Goal: Task Accomplishment & Management: Manage account settings

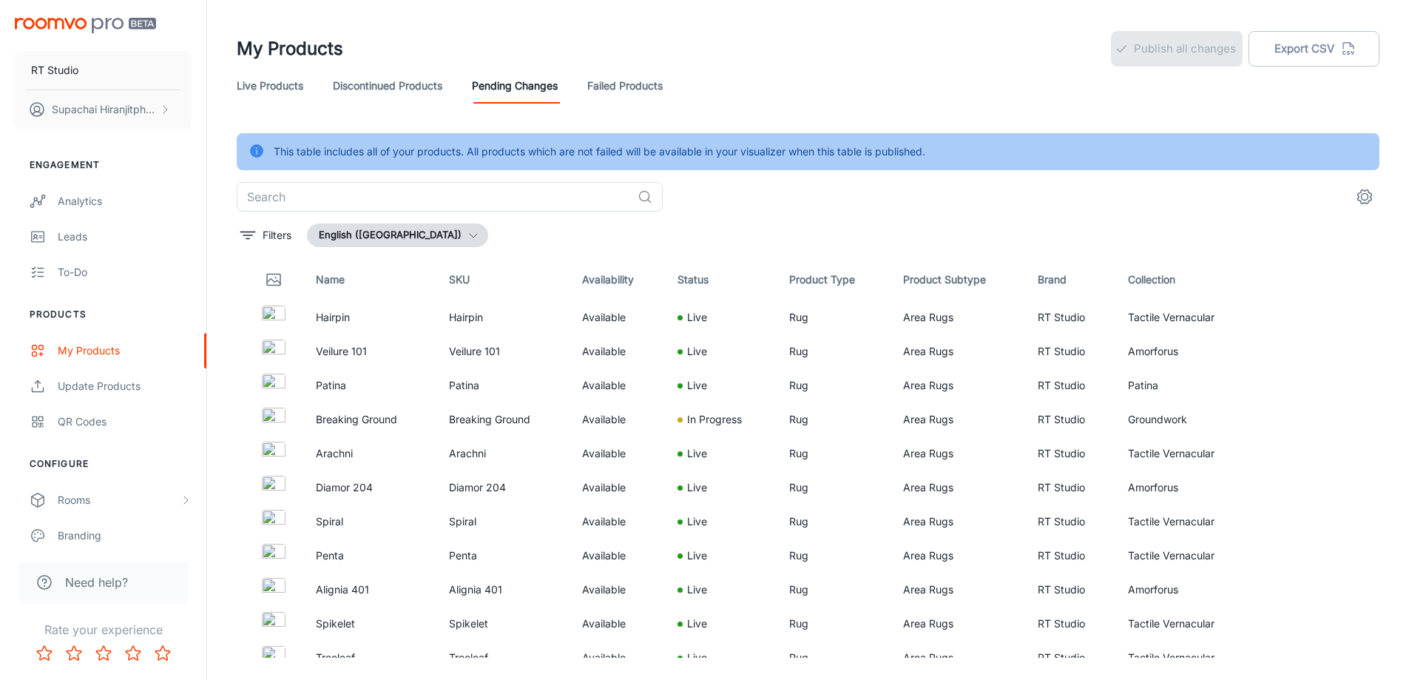
scroll to position [37, 0]
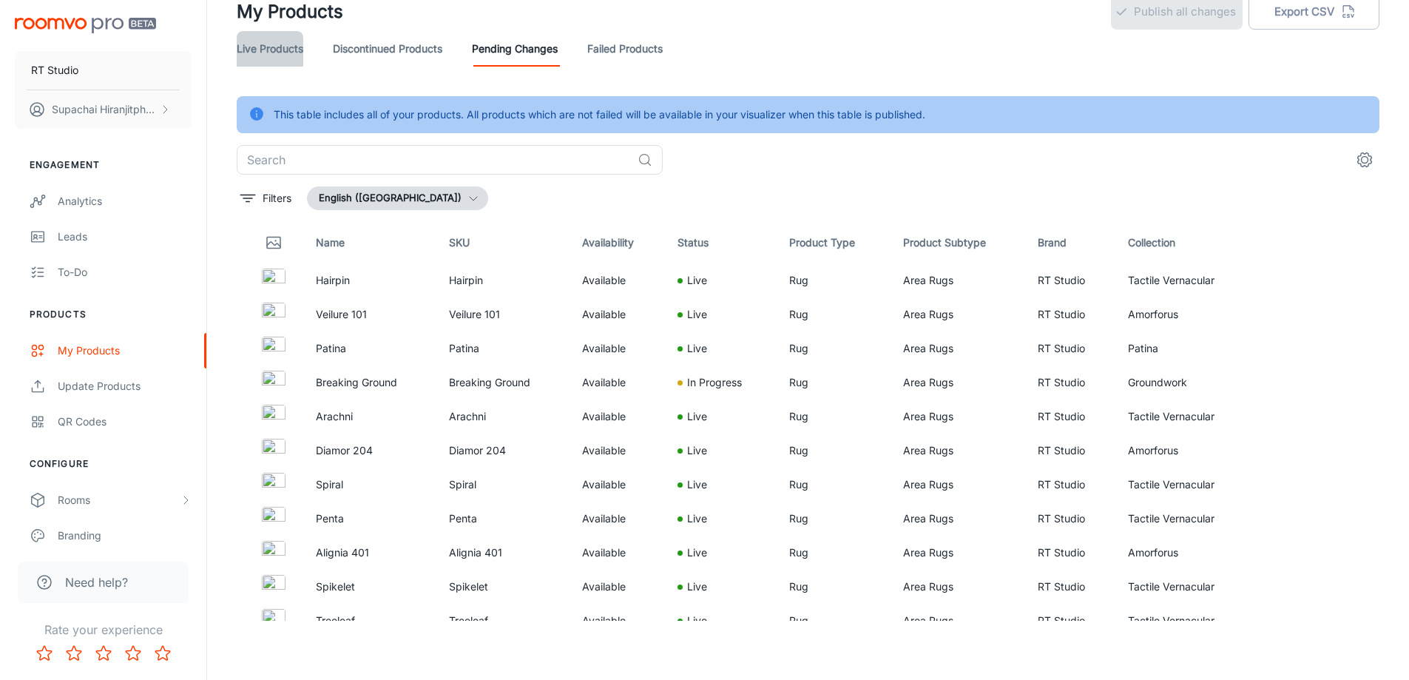
click at [260, 46] on link "Live Products" at bounding box center [270, 49] width 67 height 36
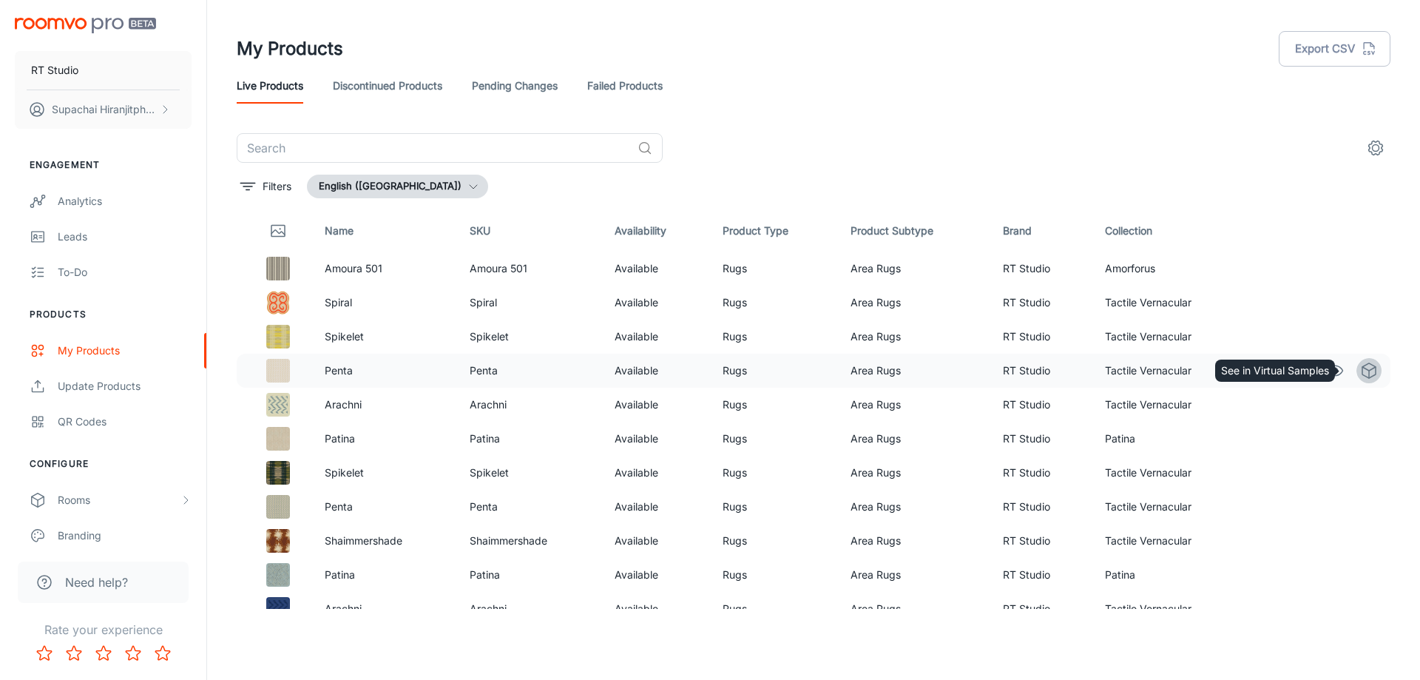
click at [1360, 374] on icon "See in Virtual Samples" at bounding box center [1369, 371] width 18 height 18
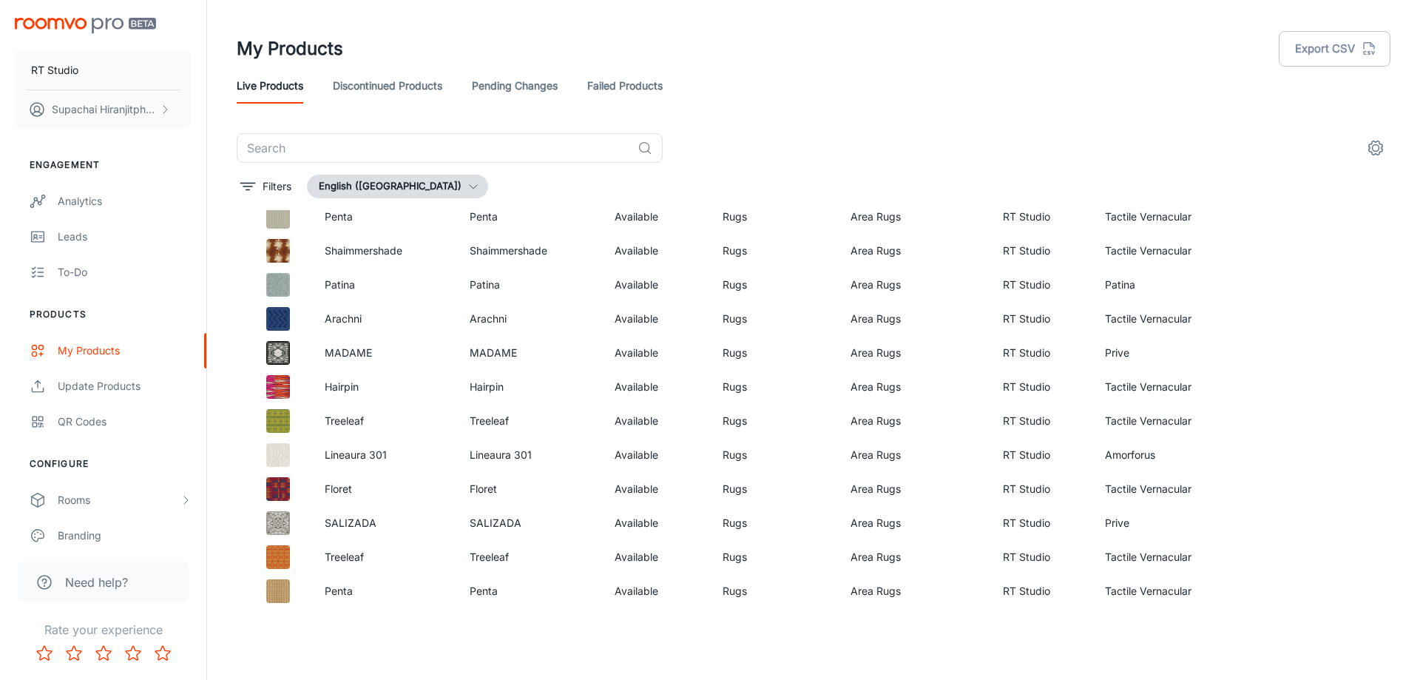
scroll to position [296, 0]
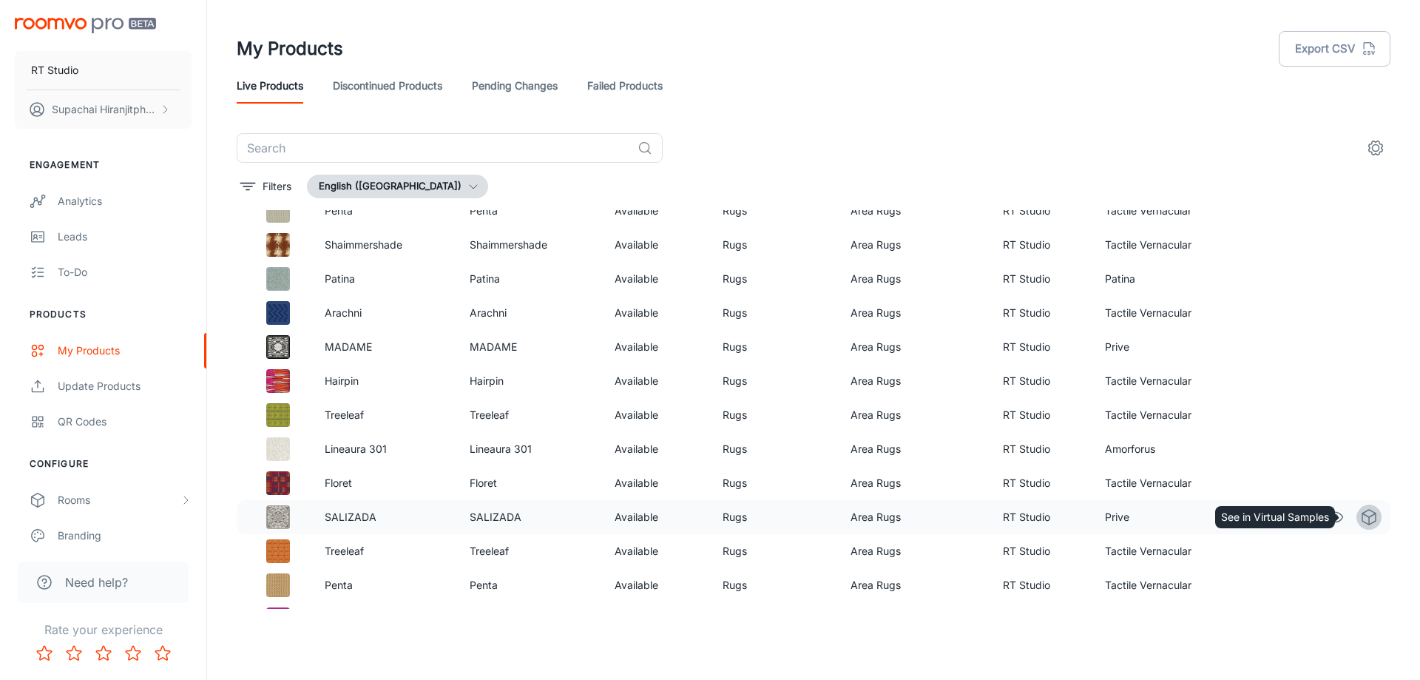
click at [1360, 523] on icon "See in Virtual Samples" at bounding box center [1369, 517] width 18 height 18
click at [514, 91] on link "Pending Changes" at bounding box center [515, 86] width 86 height 36
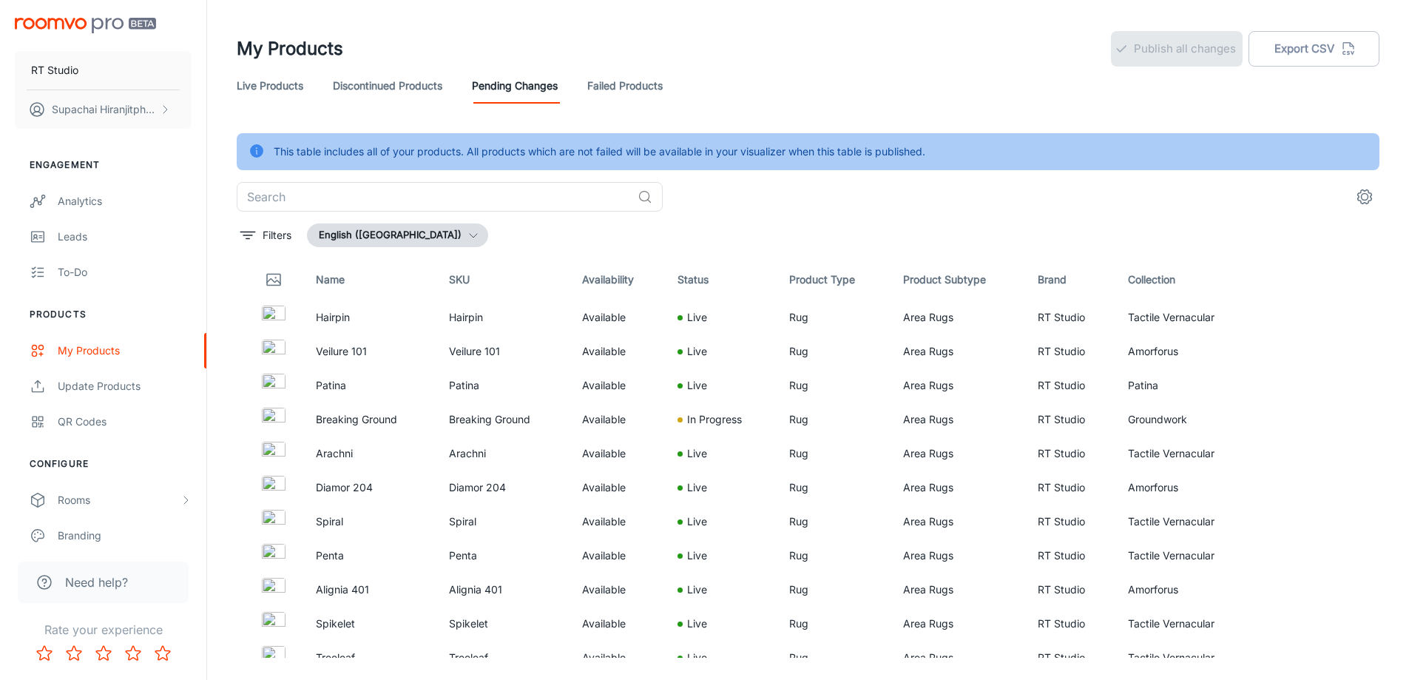
click at [626, 93] on link "Failed Products" at bounding box center [624, 86] width 75 height 36
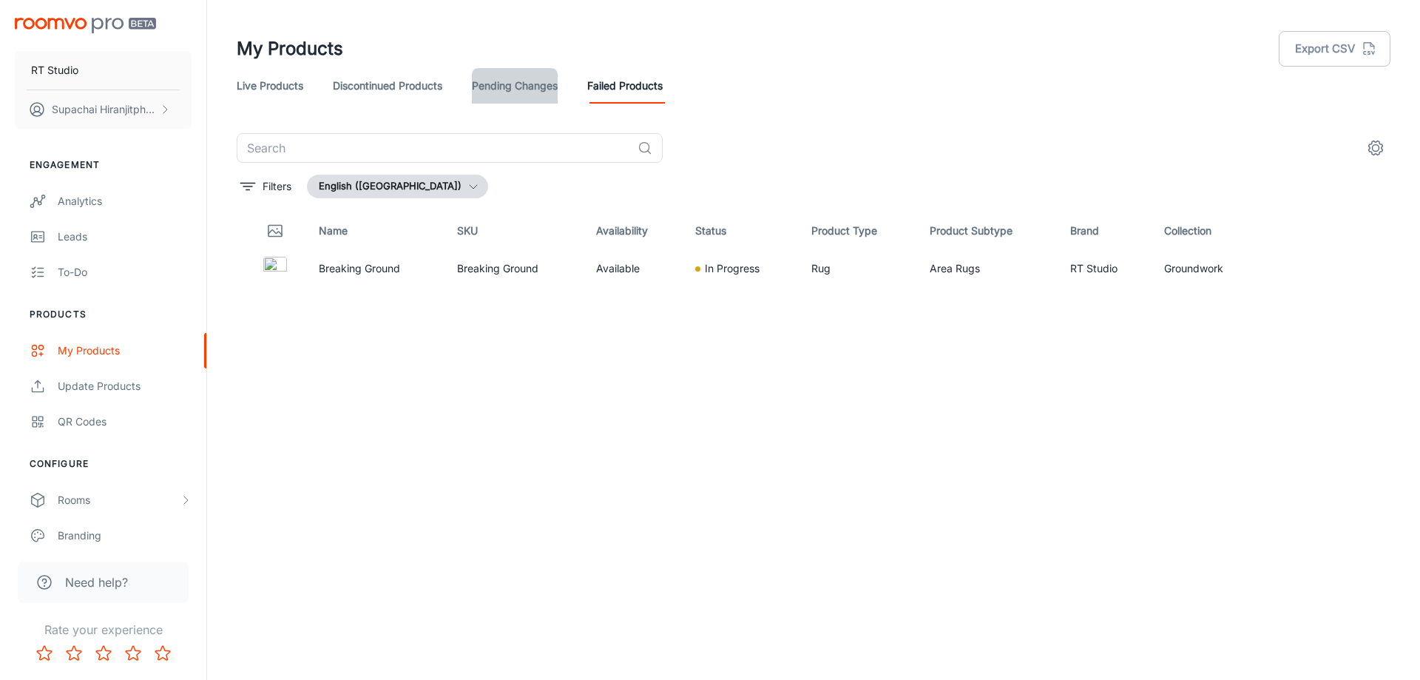
click at [539, 87] on link "Pending Changes" at bounding box center [515, 86] width 86 height 36
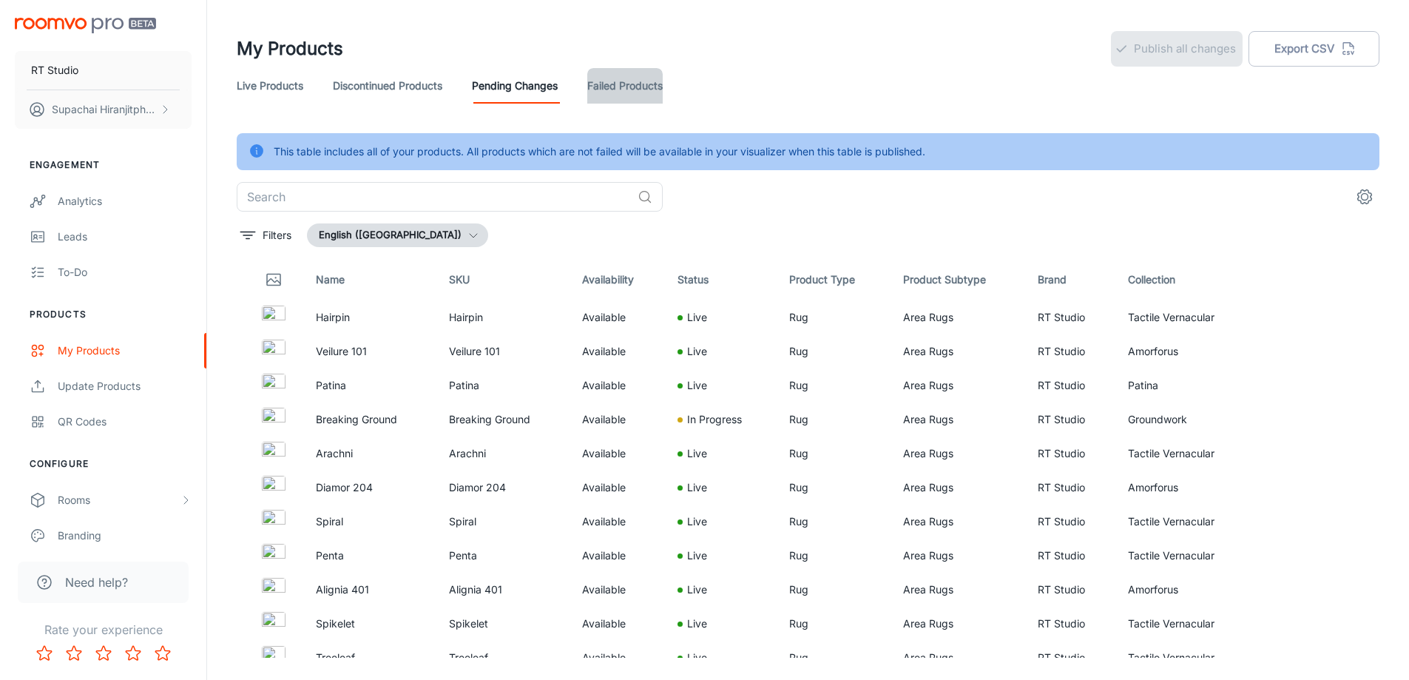
click at [635, 89] on link "Failed Products" at bounding box center [624, 86] width 75 height 36
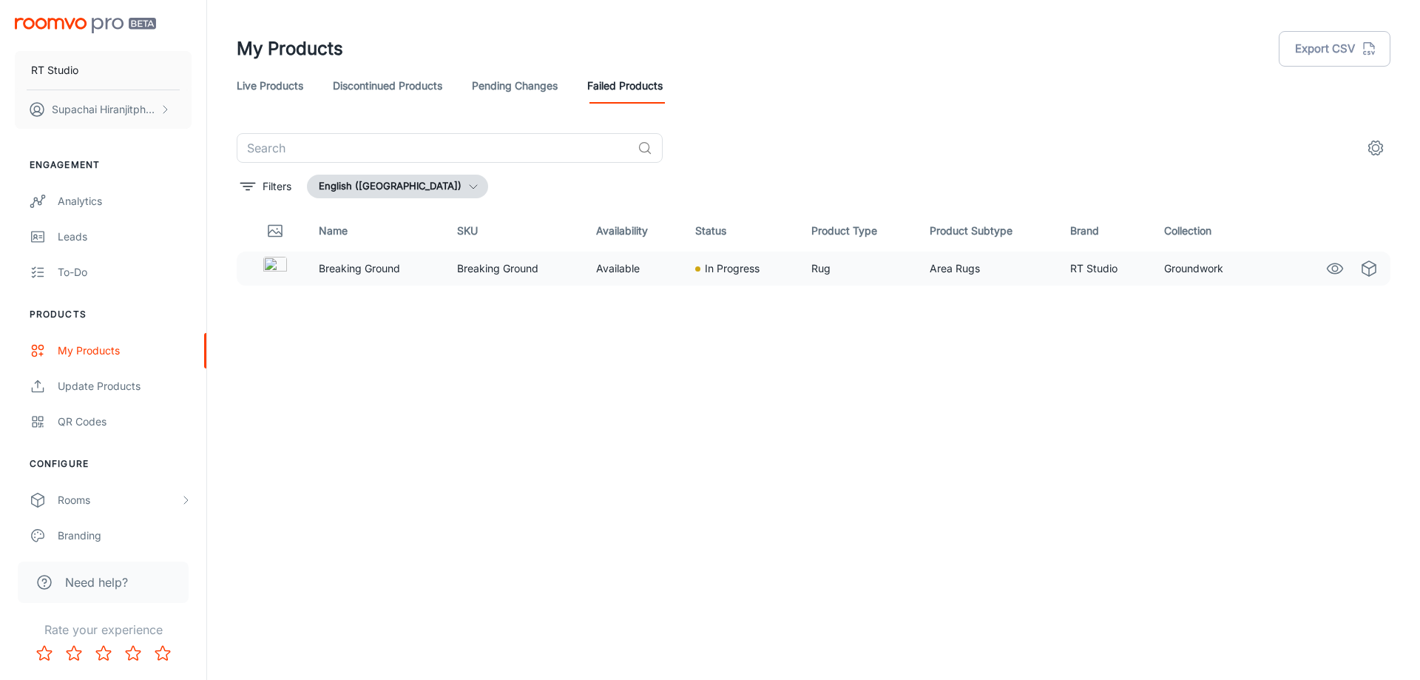
click at [700, 269] on div at bounding box center [697, 268] width 5 height 5
click at [1377, 145] on circle "settings" at bounding box center [1376, 148] width 7 height 7
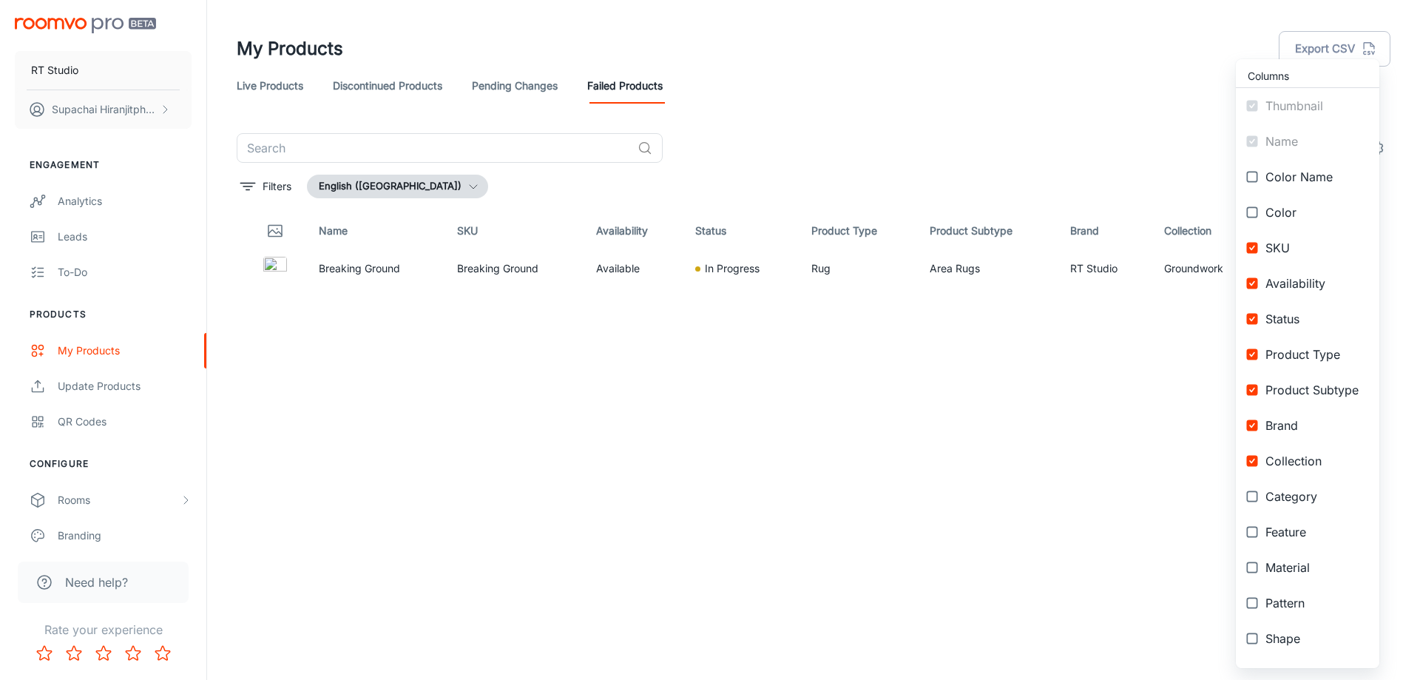
click at [1252, 425] on input "checkbox" at bounding box center [1252, 425] width 27 height 27
checkbox input "false"
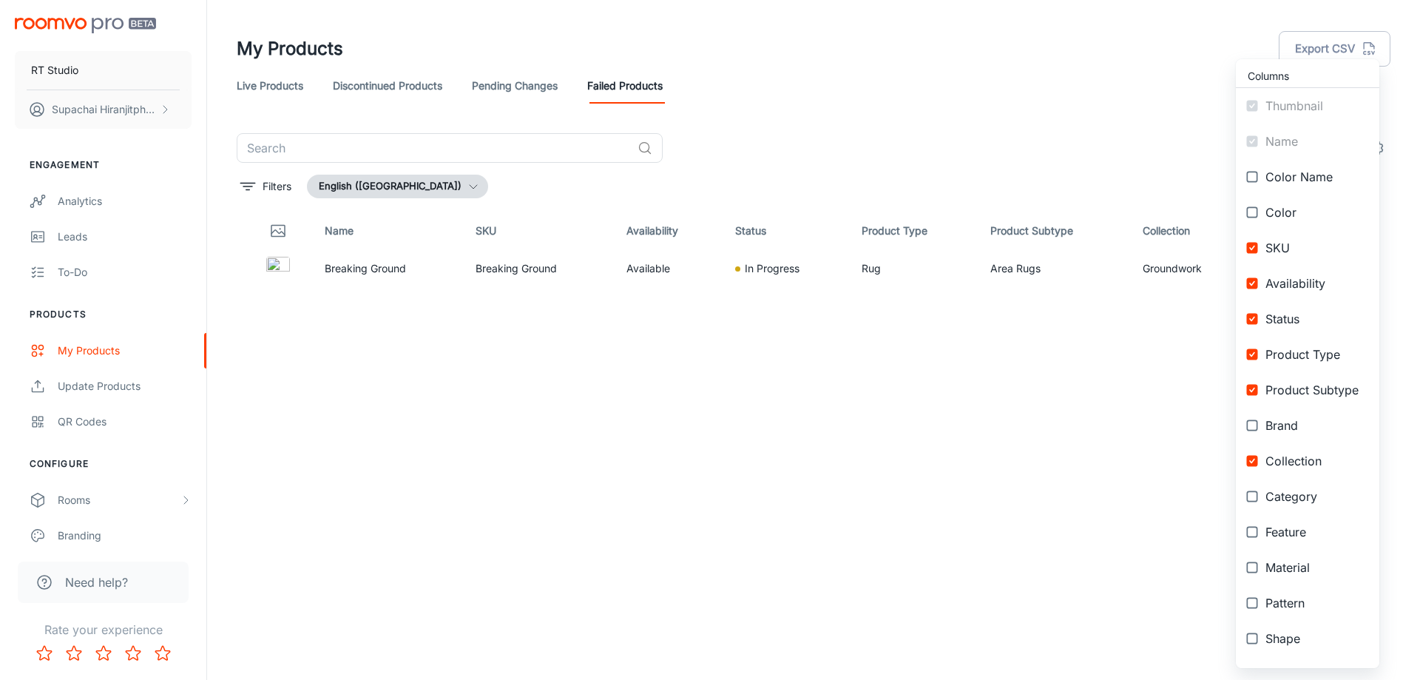
click at [1254, 175] on input "checkbox" at bounding box center [1252, 176] width 27 height 27
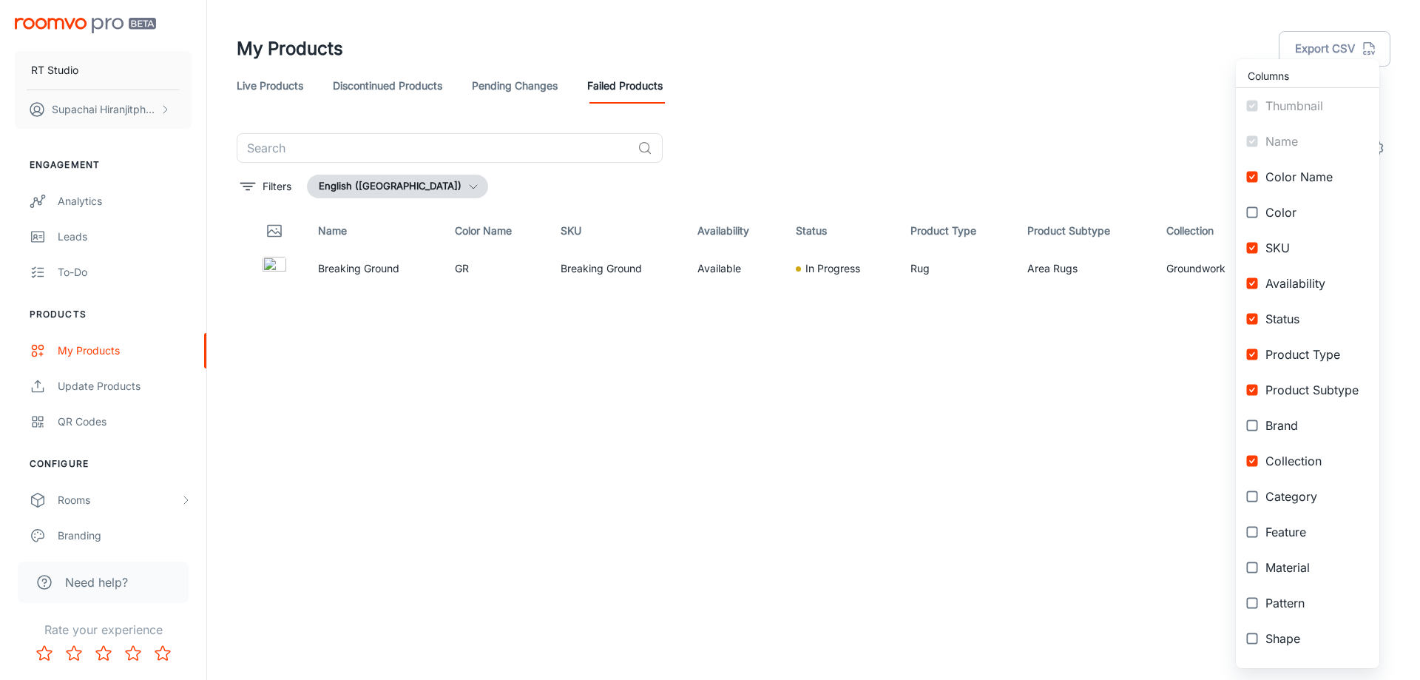
click at [1254, 175] on input "checkbox" at bounding box center [1252, 176] width 27 height 27
checkbox input "false"
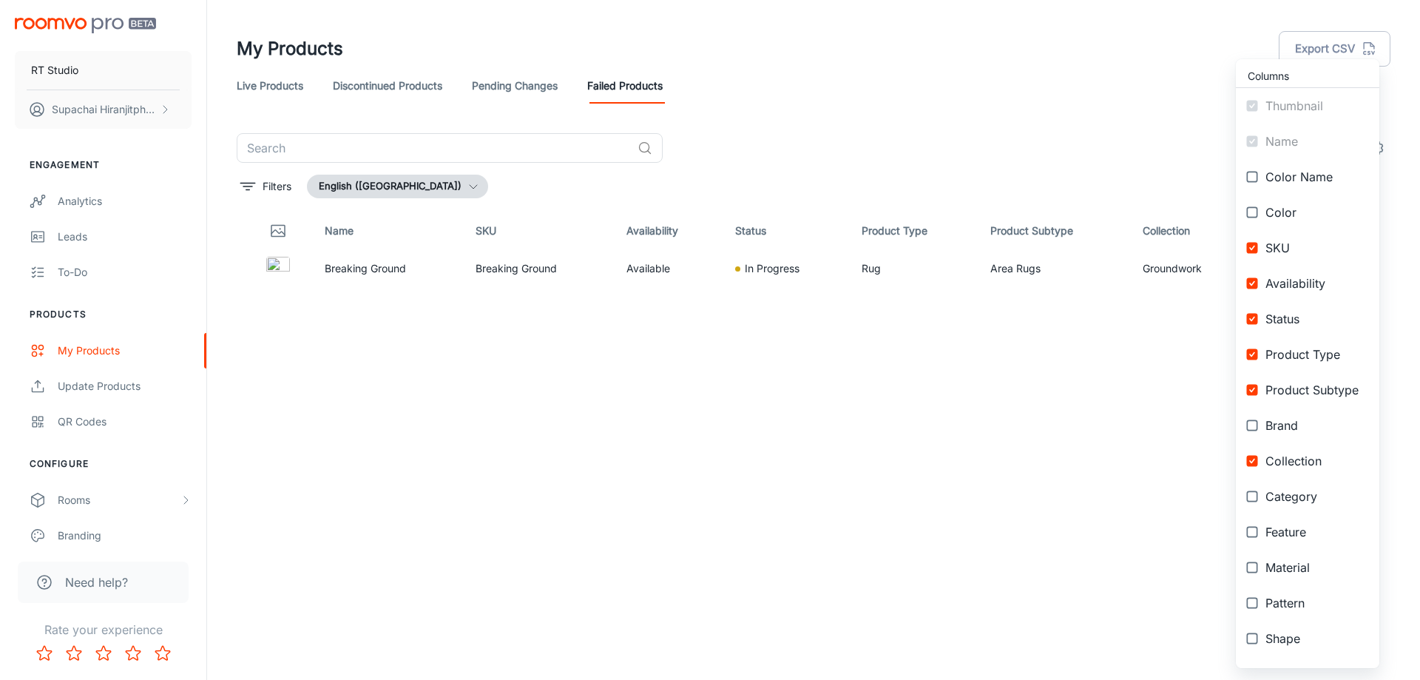
click at [1251, 209] on input "checkbox" at bounding box center [1252, 212] width 27 height 27
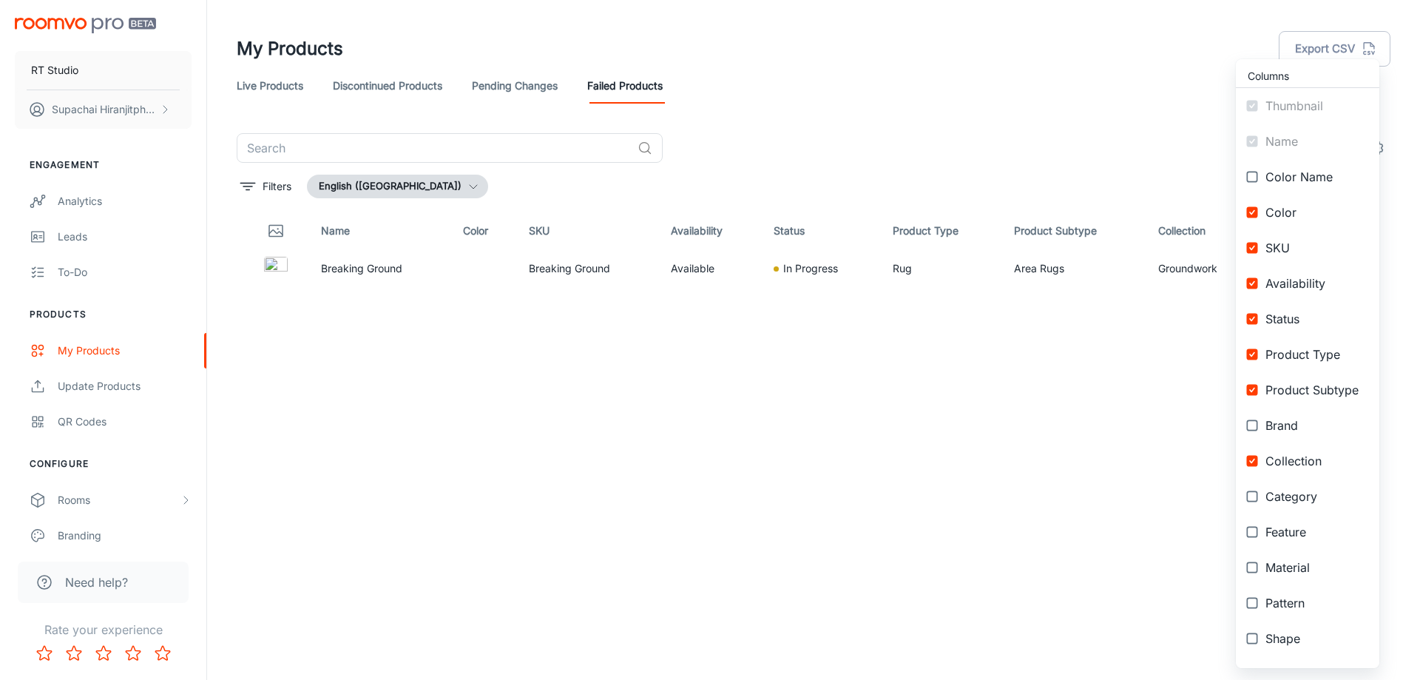
click at [1251, 209] on input "checkbox" at bounding box center [1252, 212] width 27 height 27
checkbox input "false"
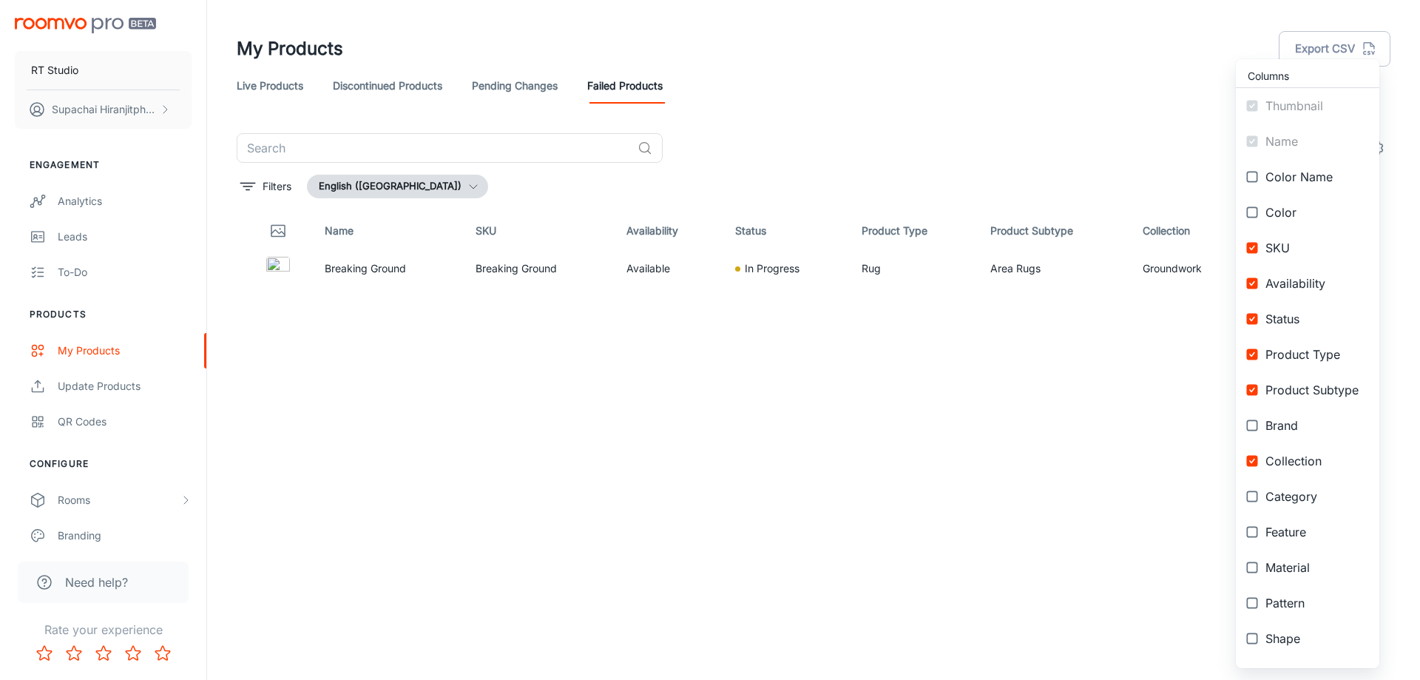
click at [1255, 178] on input "checkbox" at bounding box center [1252, 176] width 27 height 27
checkbox input "true"
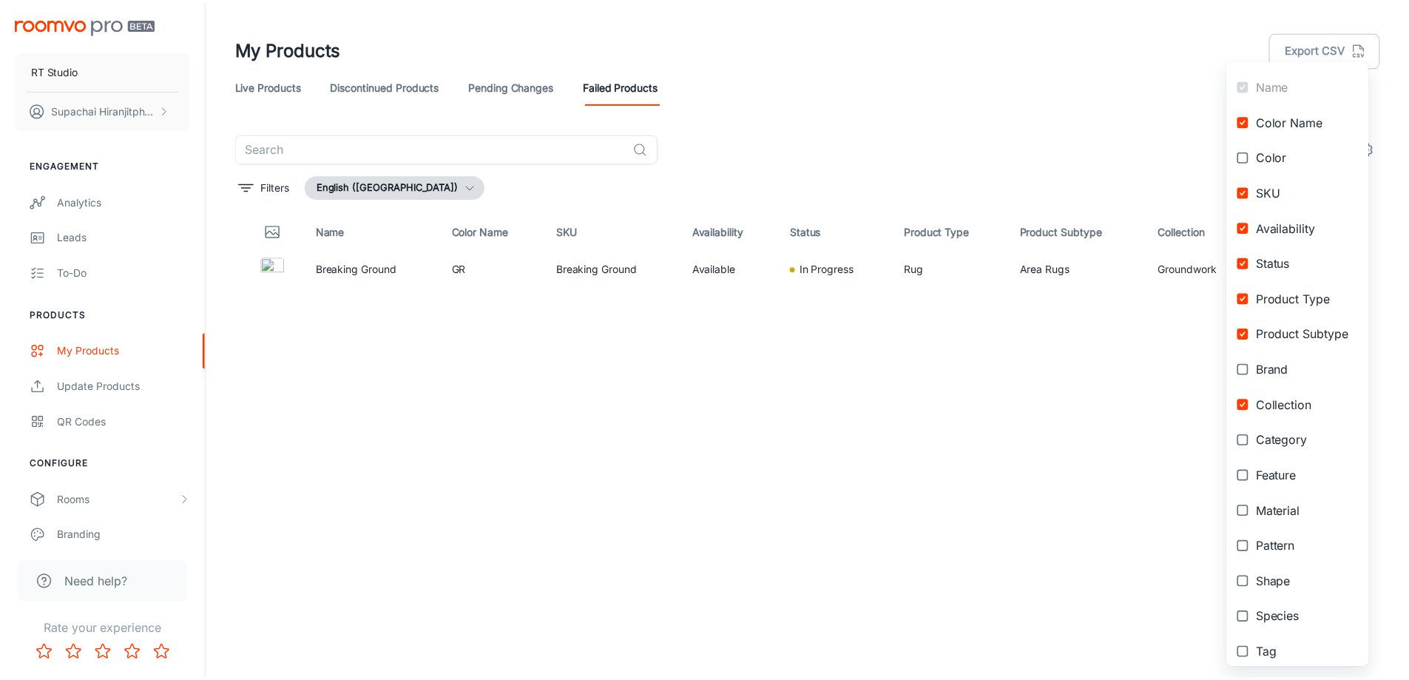
scroll to position [101, 0]
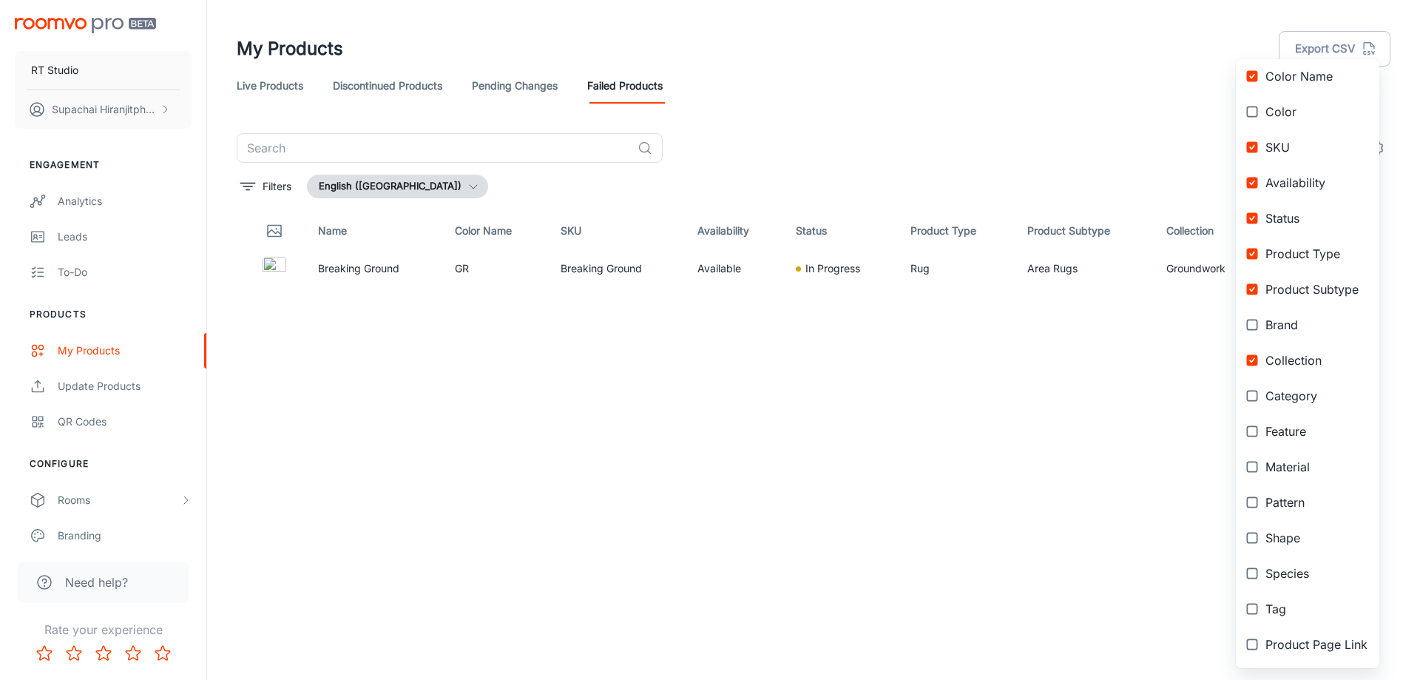
click at [1115, 470] on div at bounding box center [710, 340] width 1420 height 680
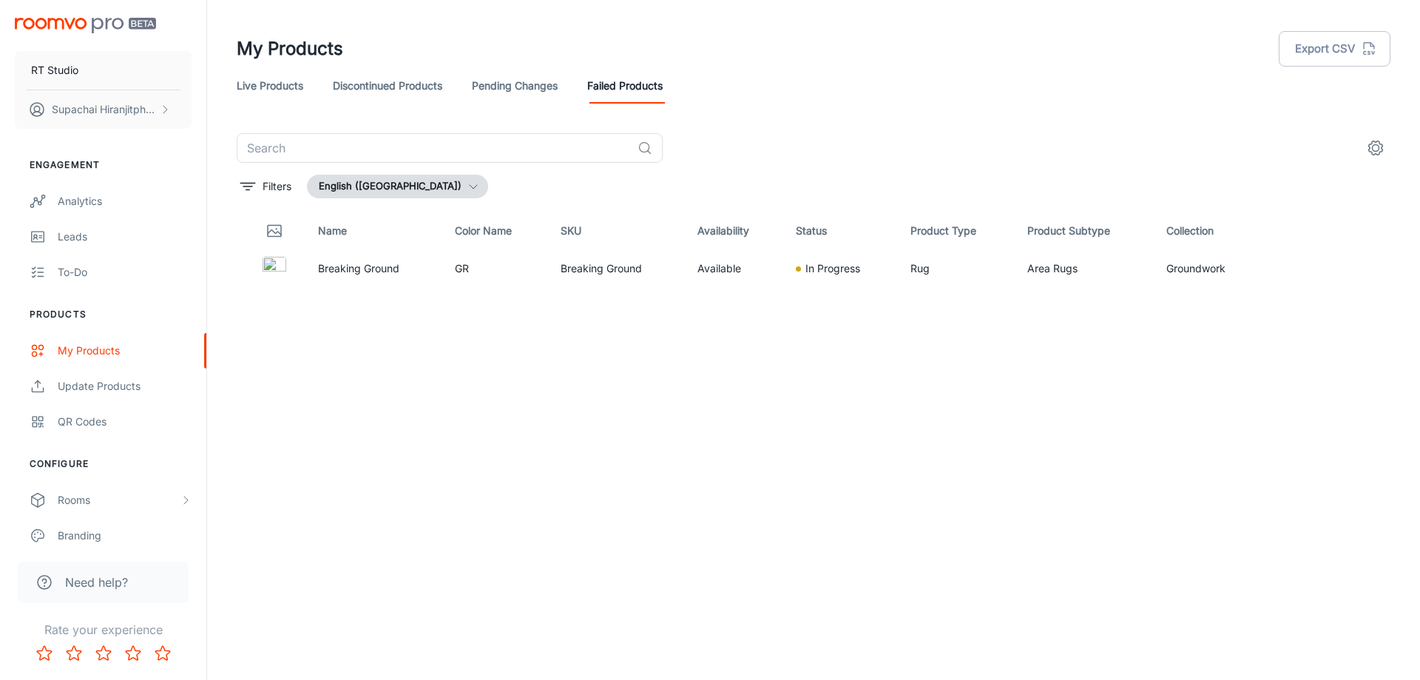
click at [513, 79] on link "Pending Changes" at bounding box center [515, 86] width 86 height 36
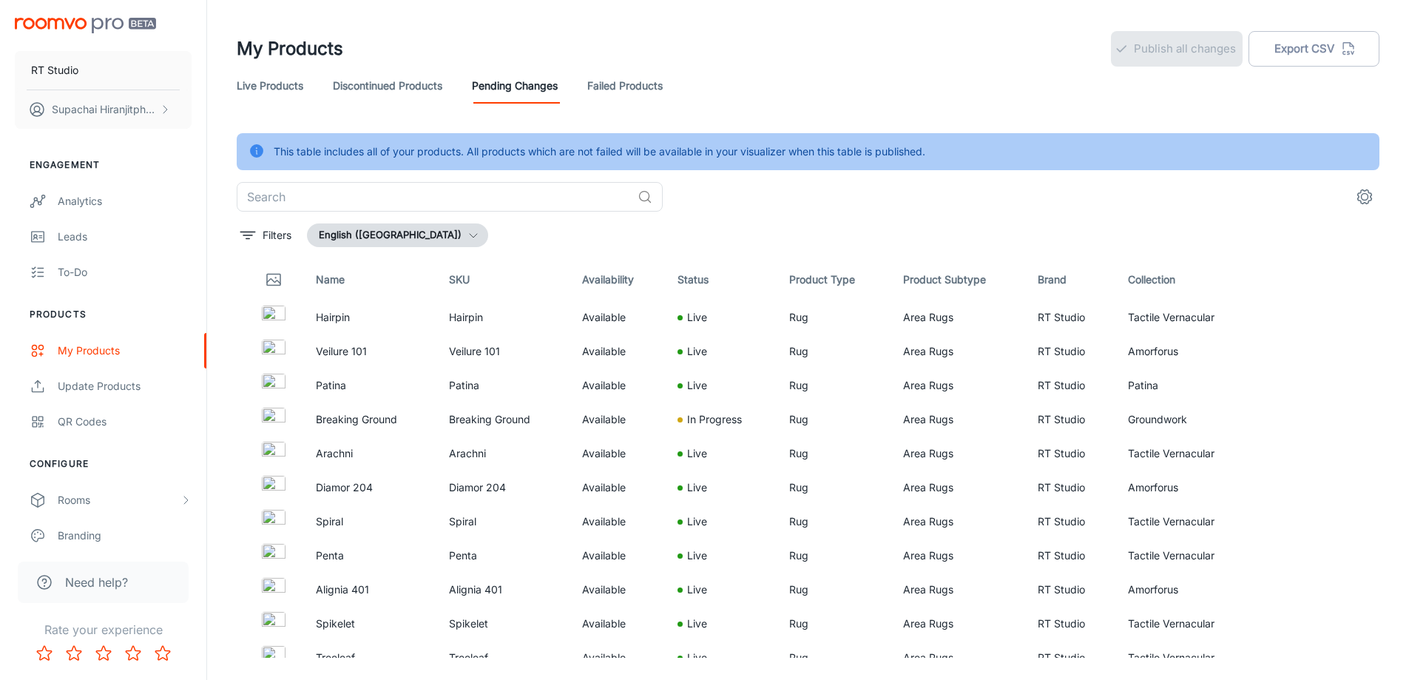
click at [257, 151] on icon at bounding box center [257, 151] width 16 height 16
click at [1365, 199] on icon "settings" at bounding box center [1365, 197] width 18 height 18
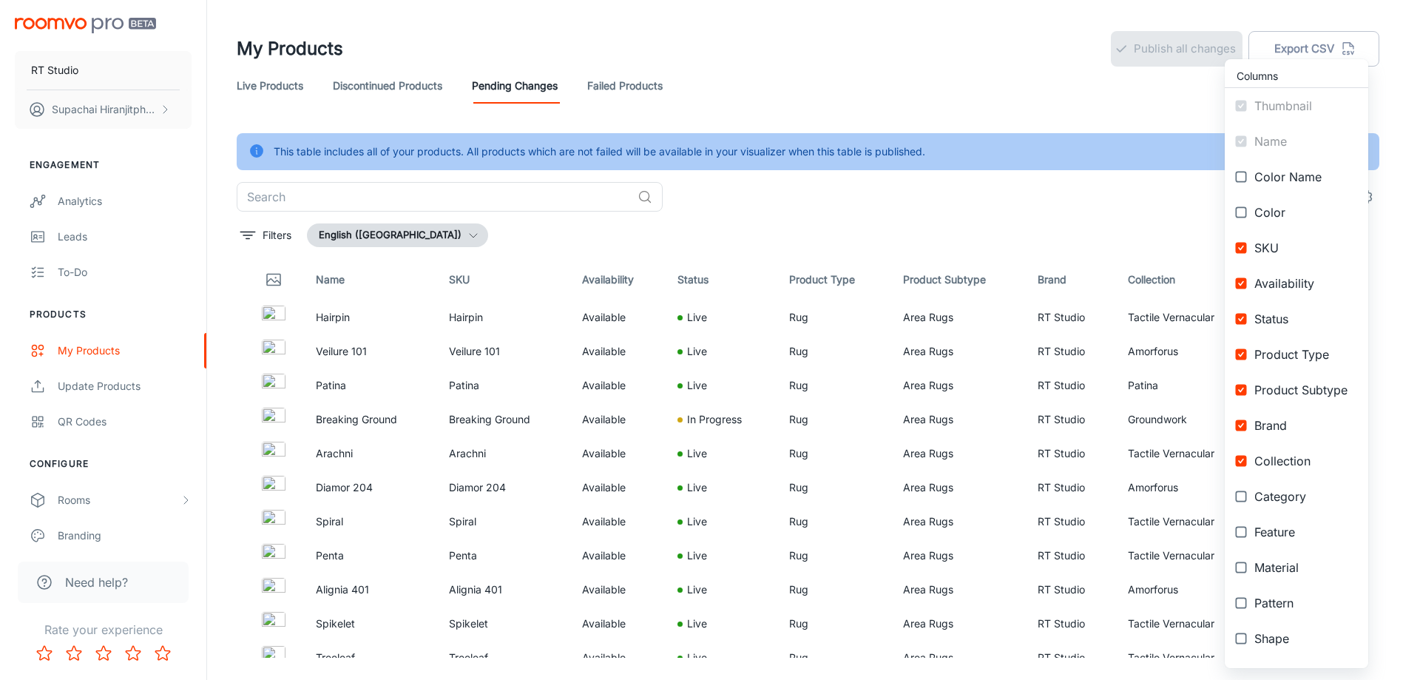
click at [1151, 192] on div at bounding box center [710, 340] width 1420 height 680
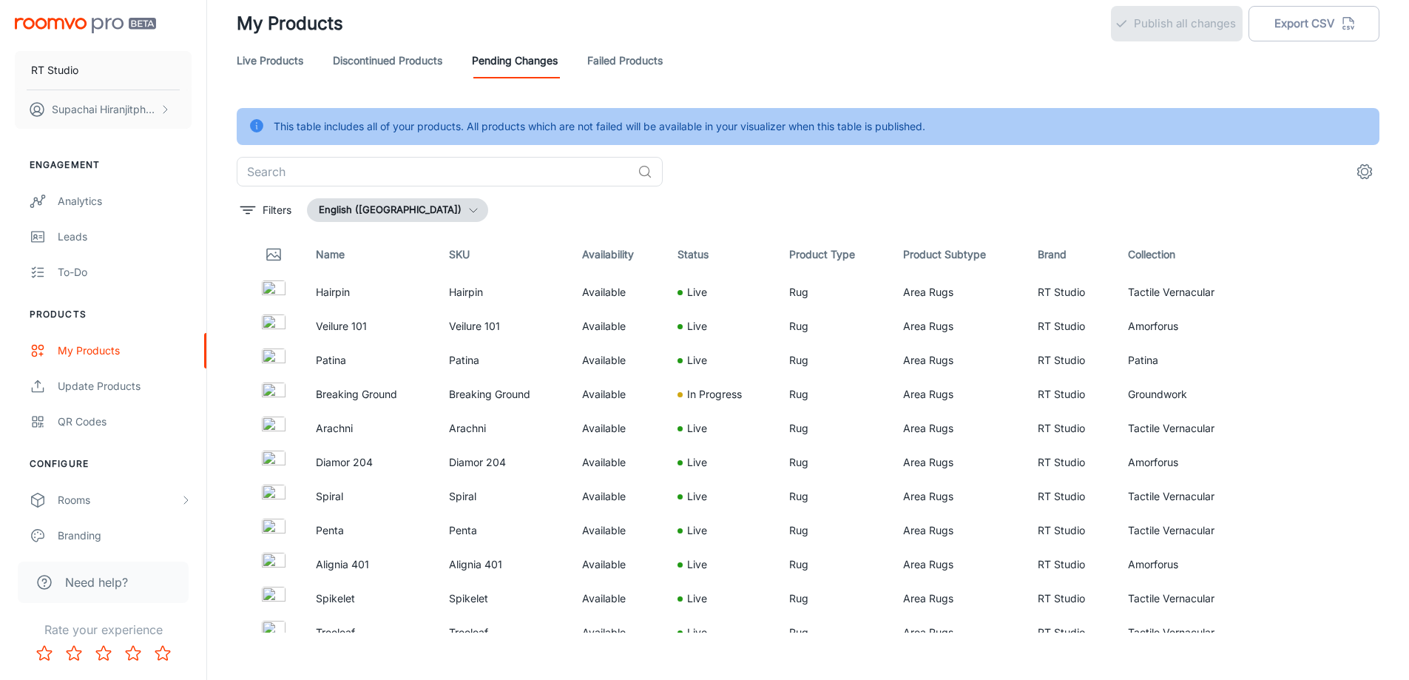
scroll to position [37, 0]
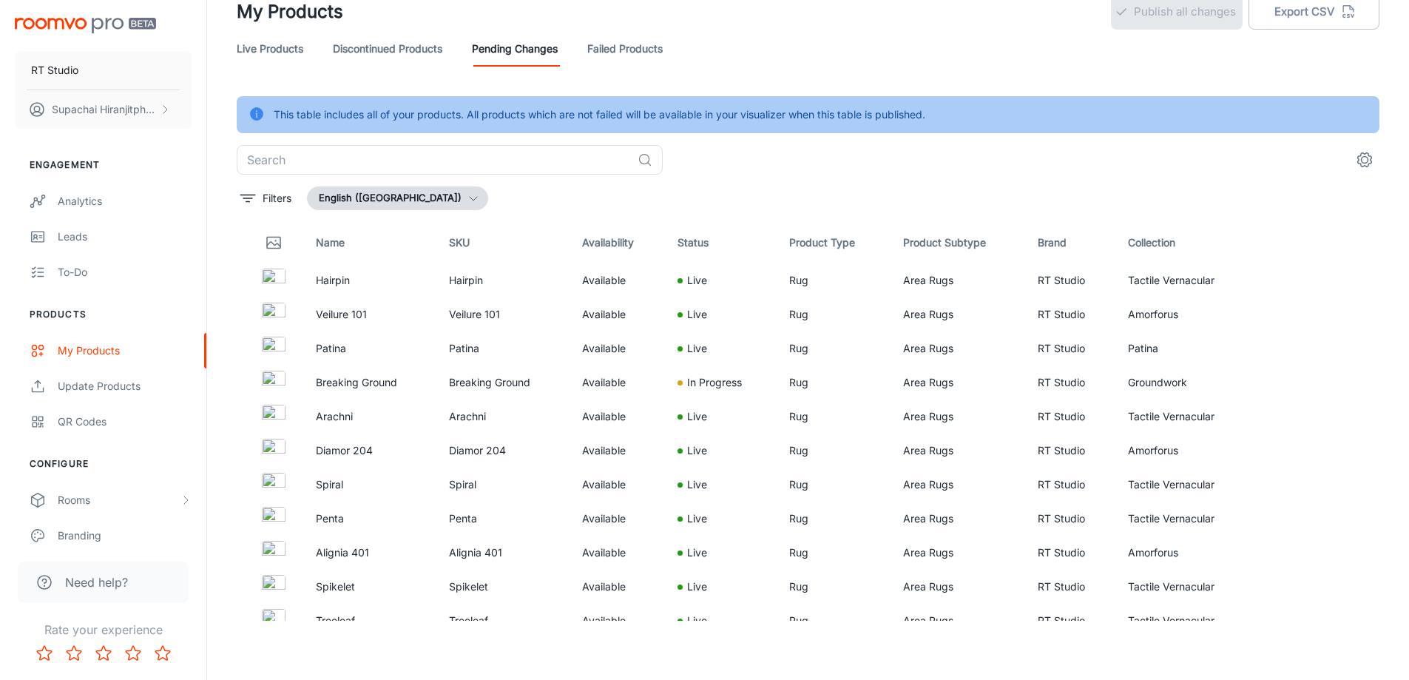
click at [467, 201] on icon "button" at bounding box center [473, 198] width 12 height 12
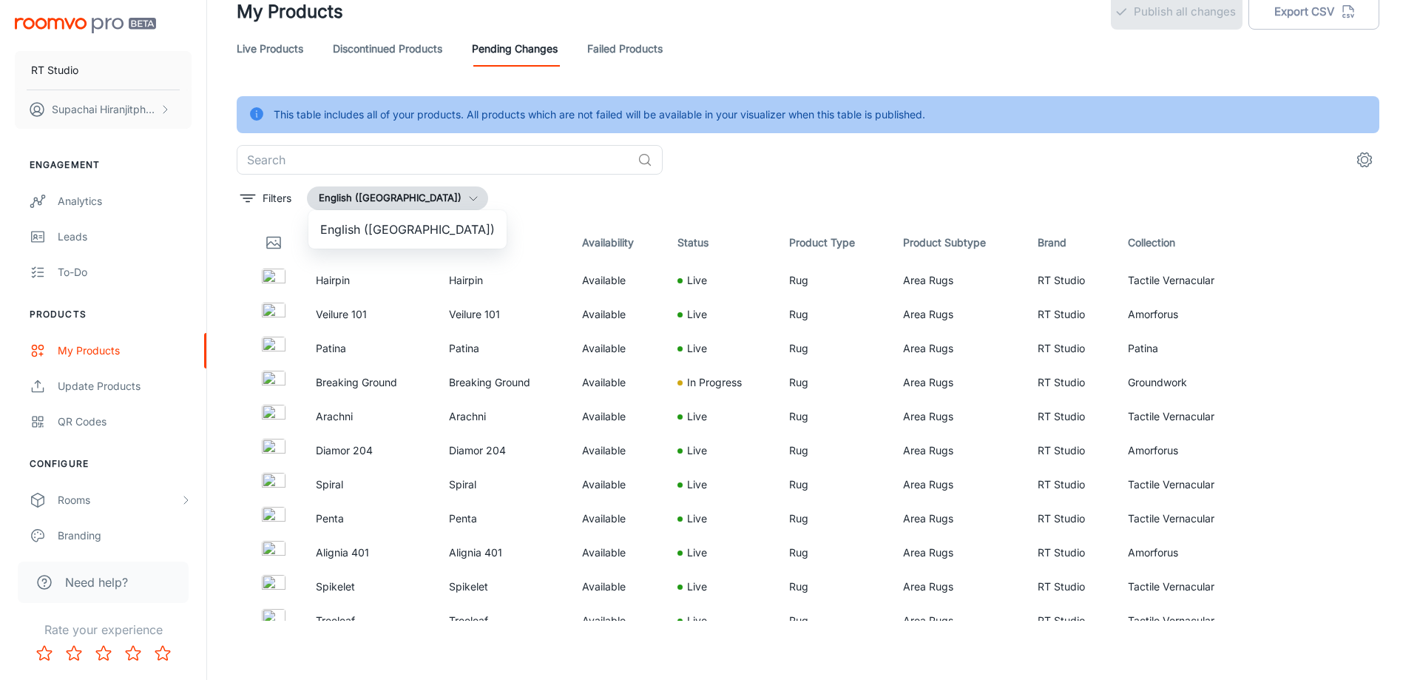
click at [436, 201] on div at bounding box center [710, 340] width 1420 height 680
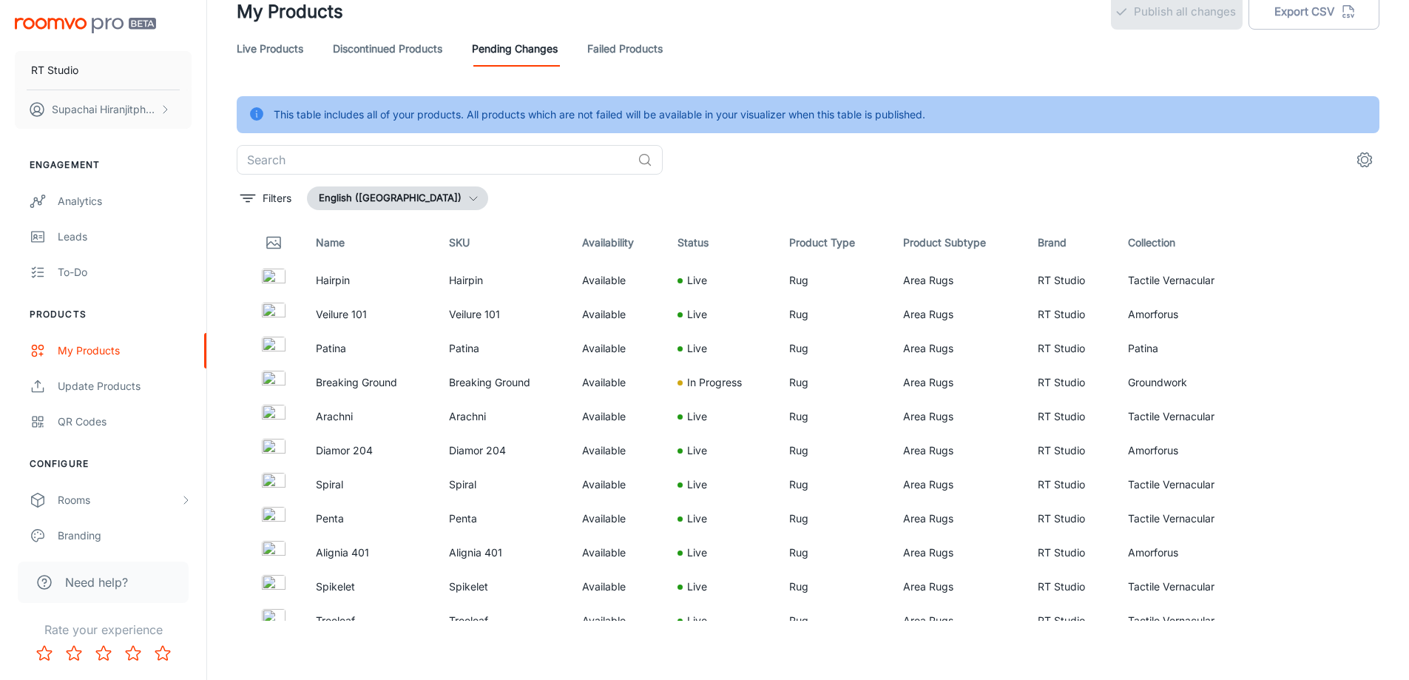
click at [824, 208] on div "Filters English ([GEOGRAPHIC_DATA])" at bounding box center [808, 198] width 1143 height 24
